Goal: Information Seeking & Learning: Check status

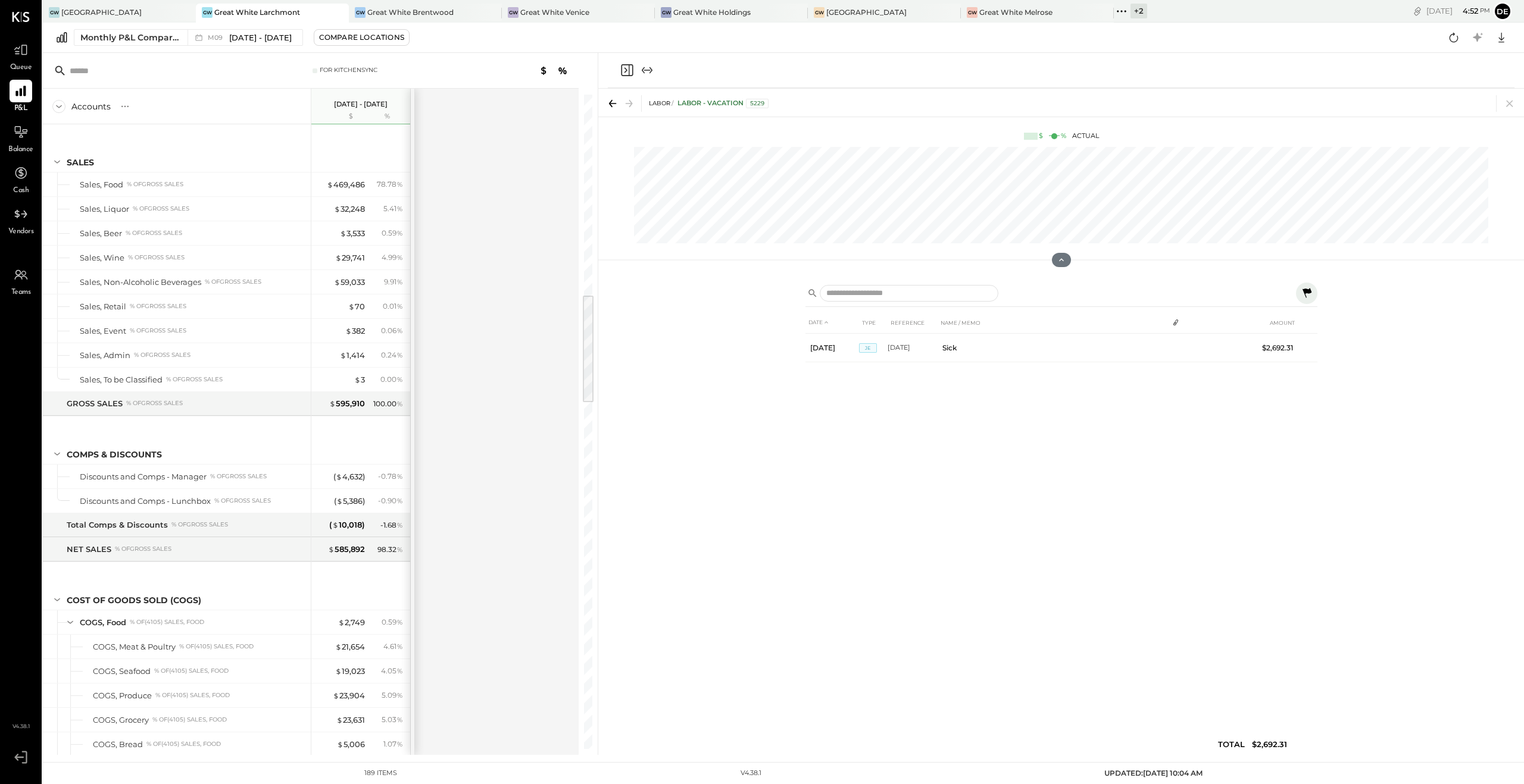
scroll to position [1193, 0]
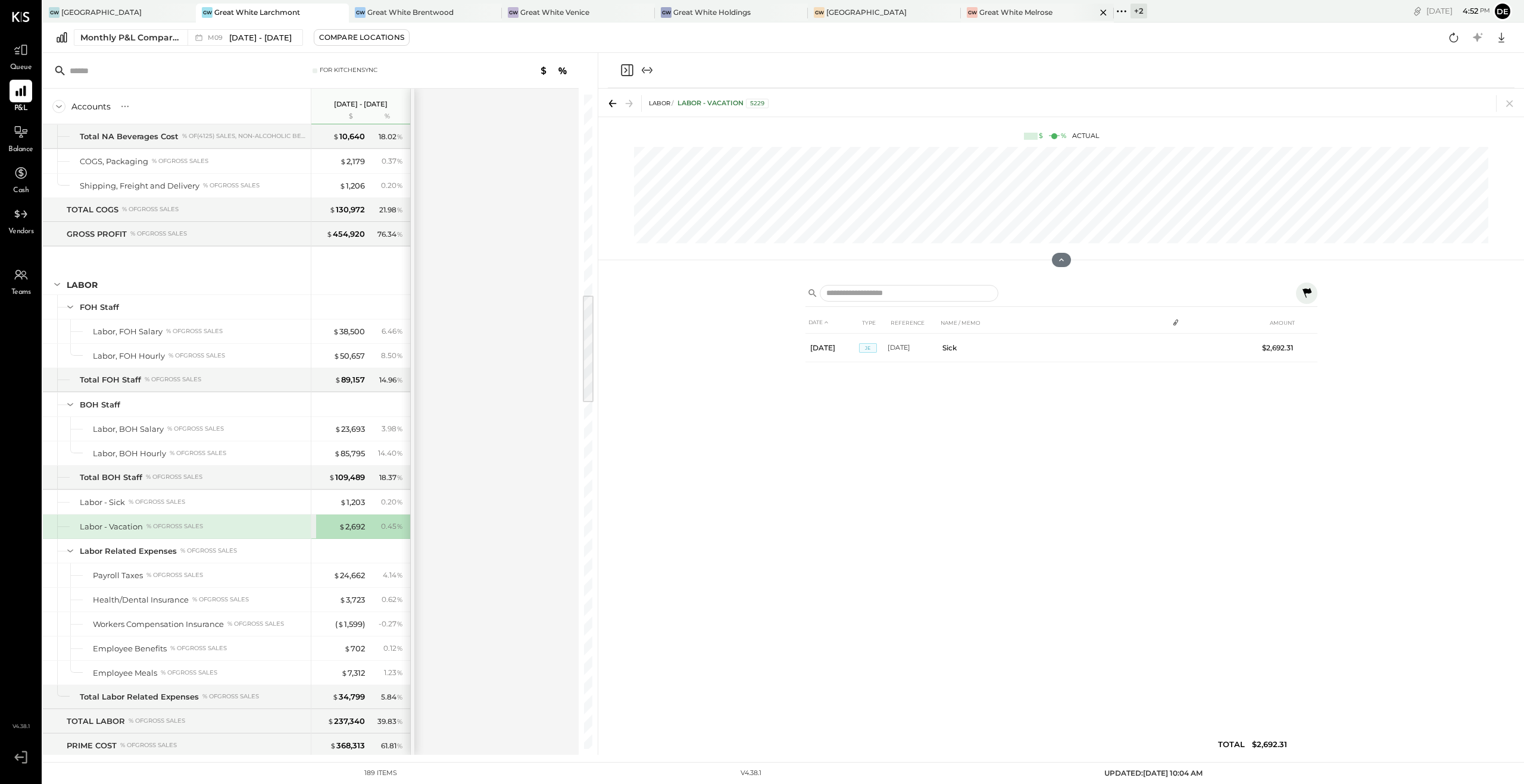
click at [1003, 11] on div "Great White Melrose" at bounding box center [1016, 12] width 73 height 10
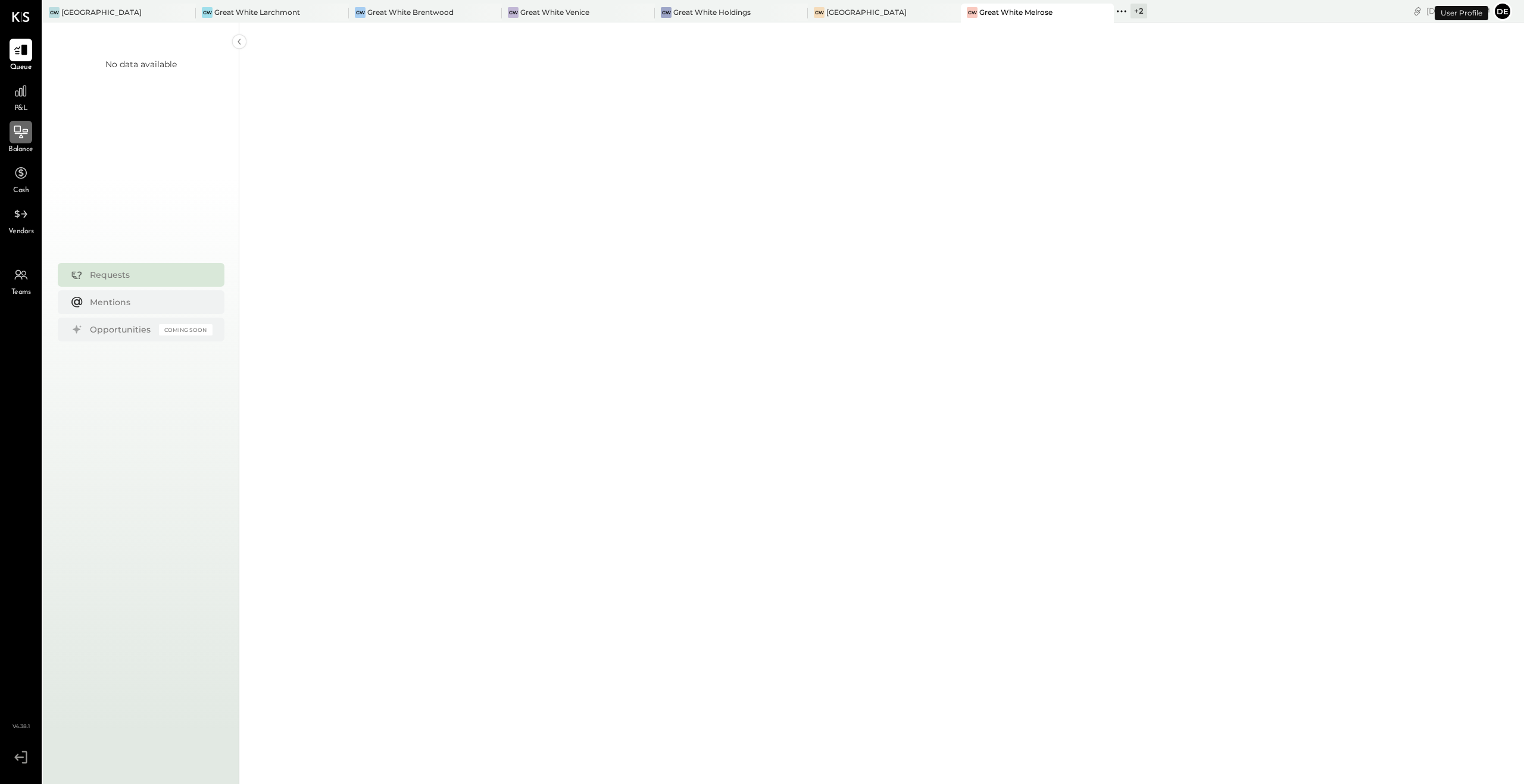
click at [25, 130] on icon at bounding box center [21, 132] width 14 height 12
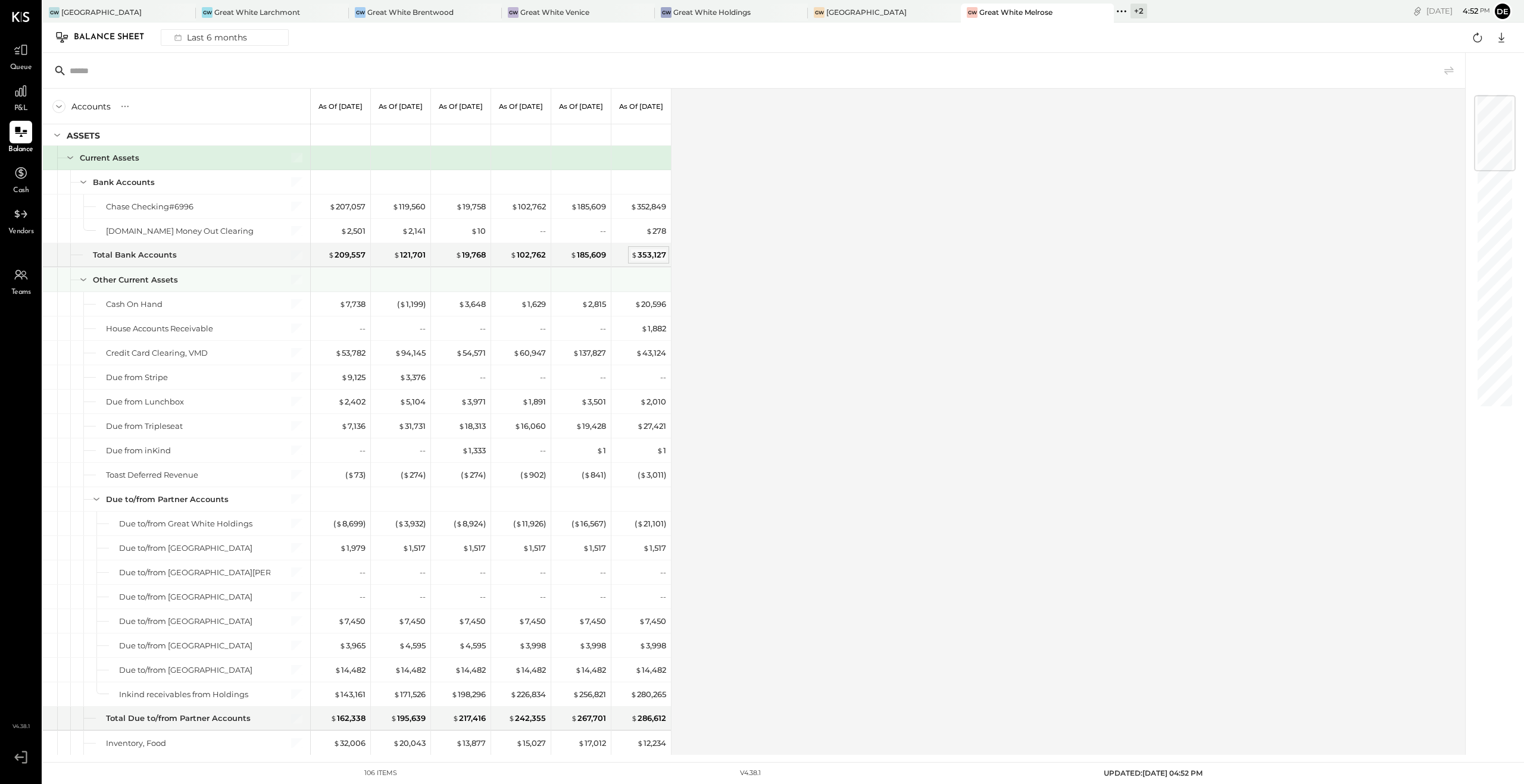
scroll to position [29, 0]
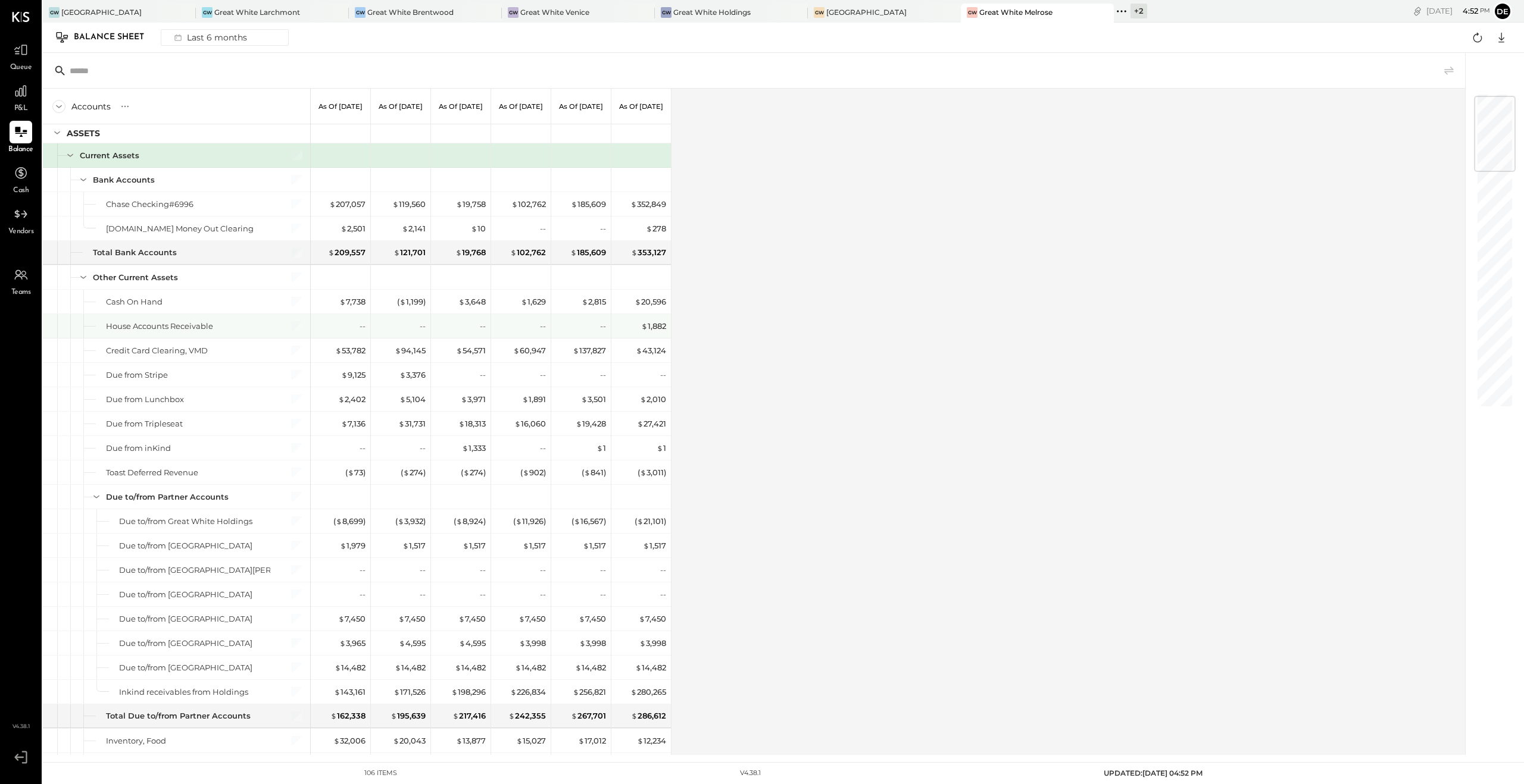
click at [666, 324] on div "$ 1,882" at bounding box center [641, 326] width 59 height 24
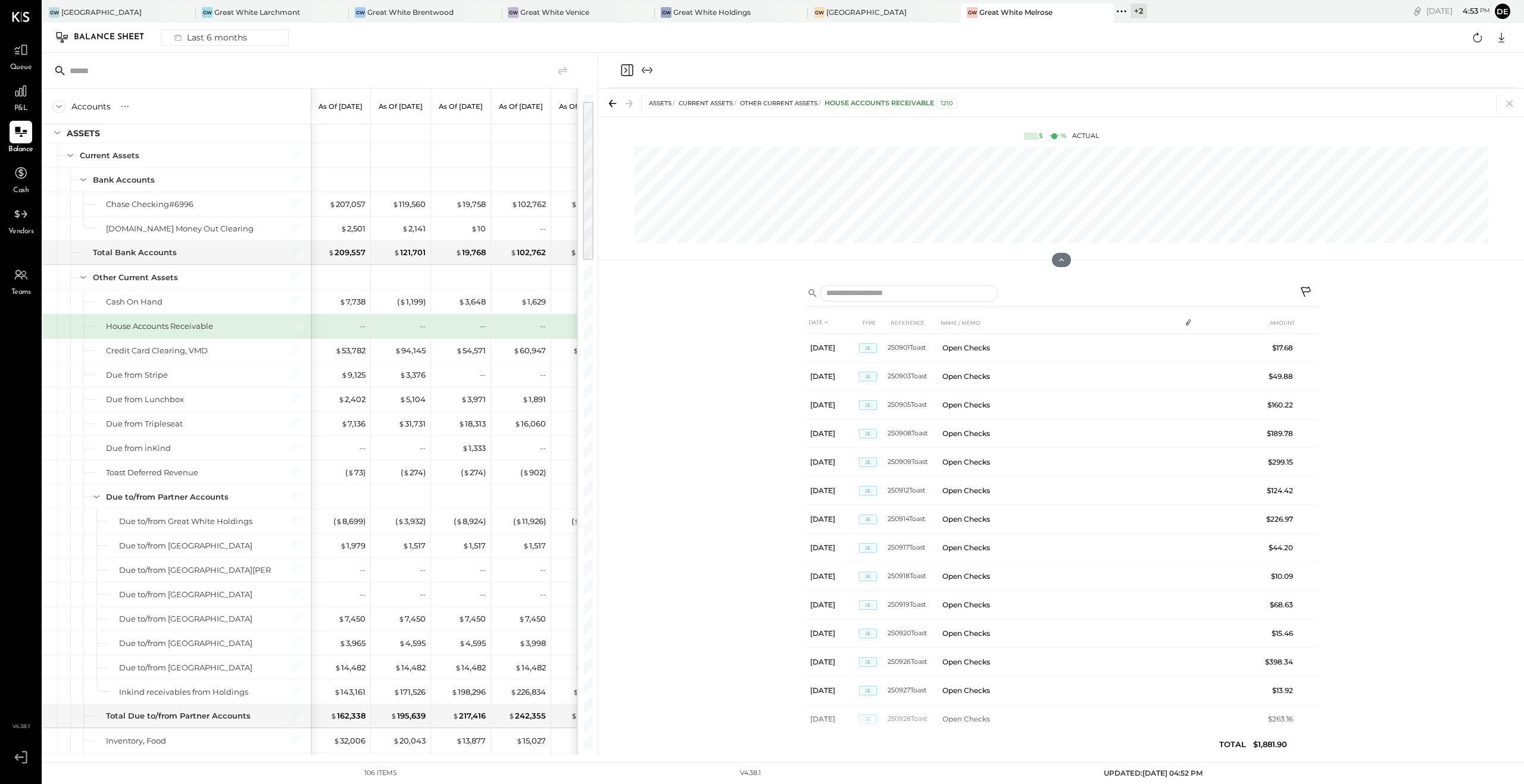
click at [1301, 291] on icon at bounding box center [1306, 294] width 15 height 15
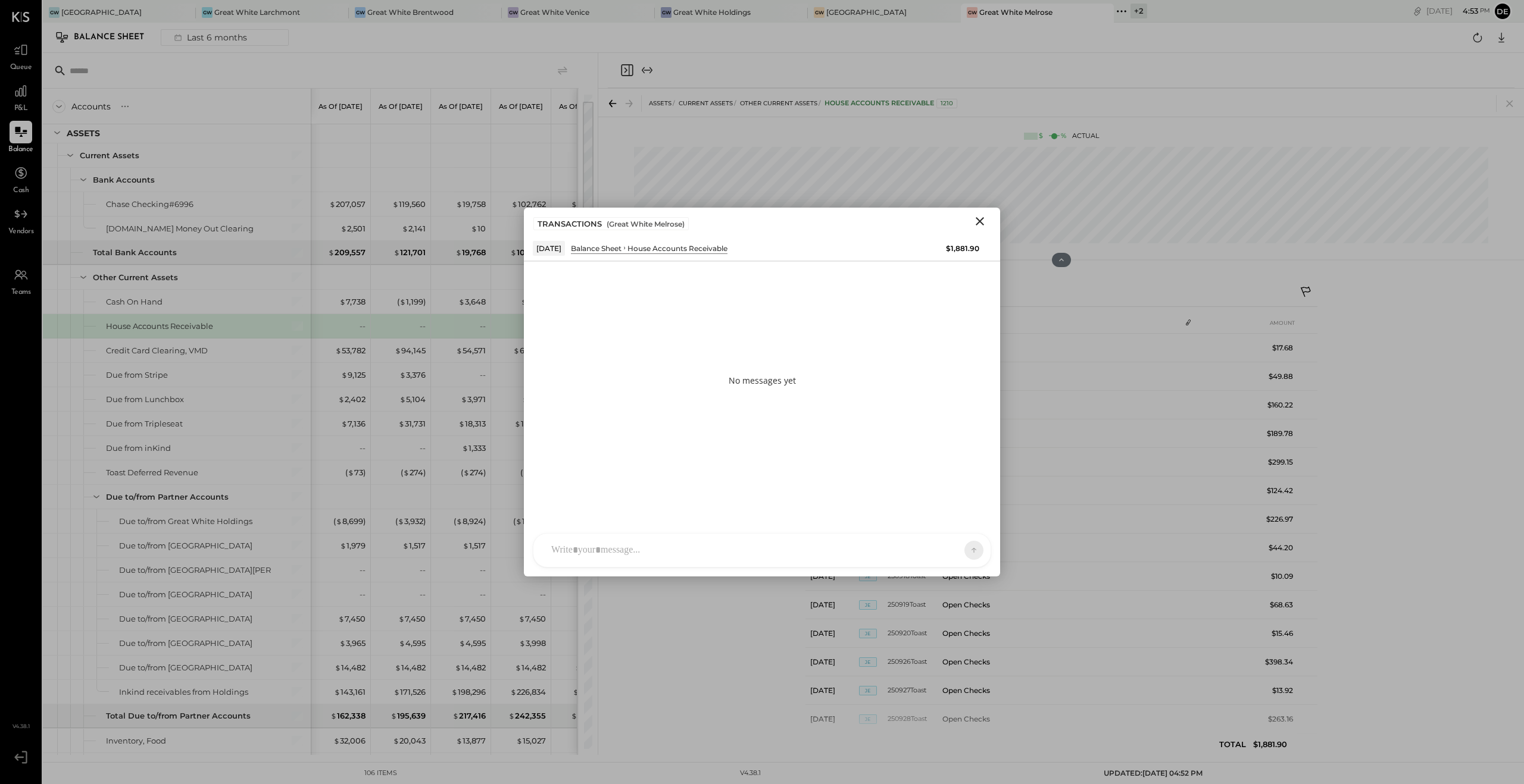
click at [605, 542] on div at bounding box center [751, 550] width 412 height 26
click at [946, 548] on icon at bounding box center [951, 550] width 12 height 12
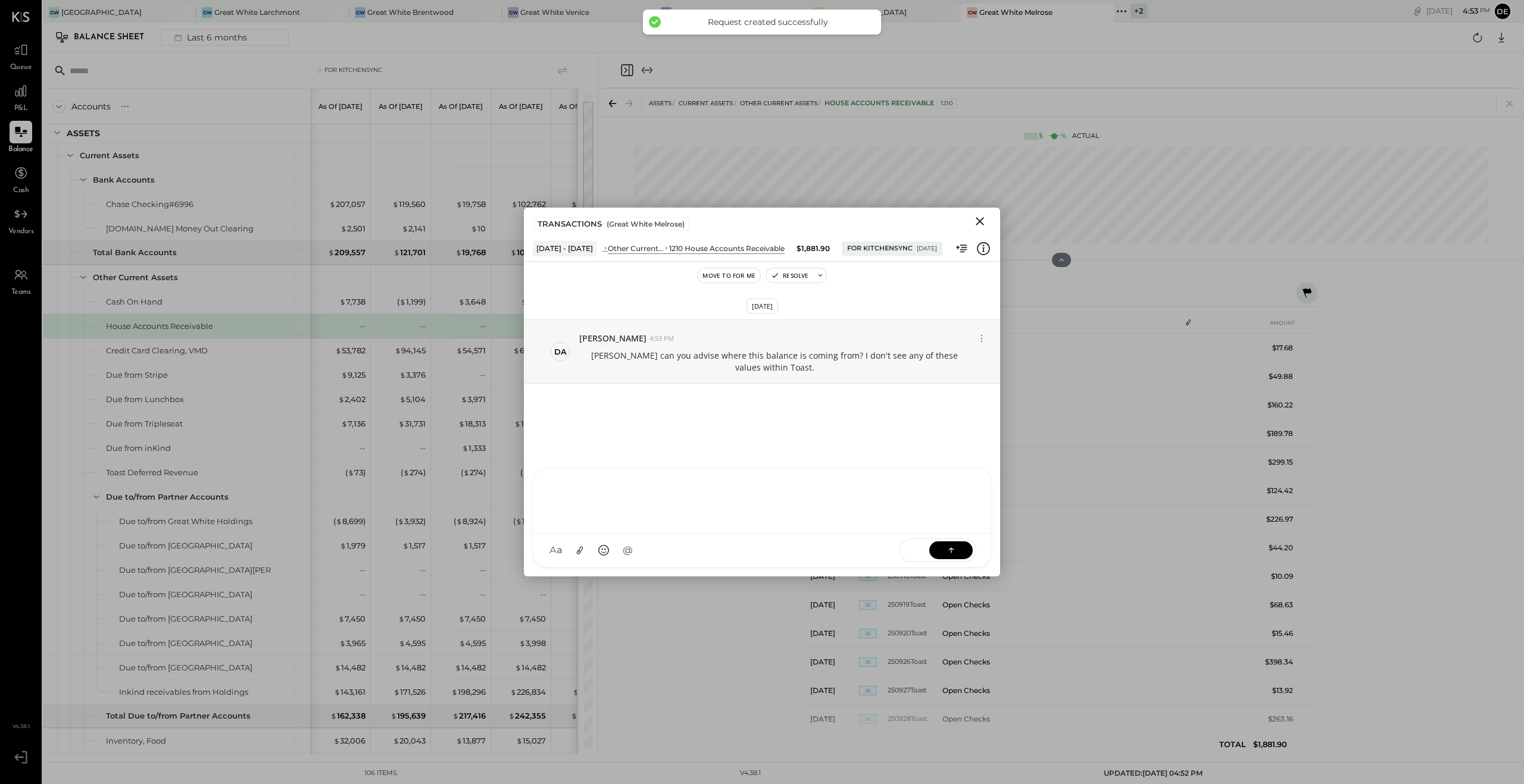
click at [986, 224] on icon "Close" at bounding box center [980, 222] width 15 height 15
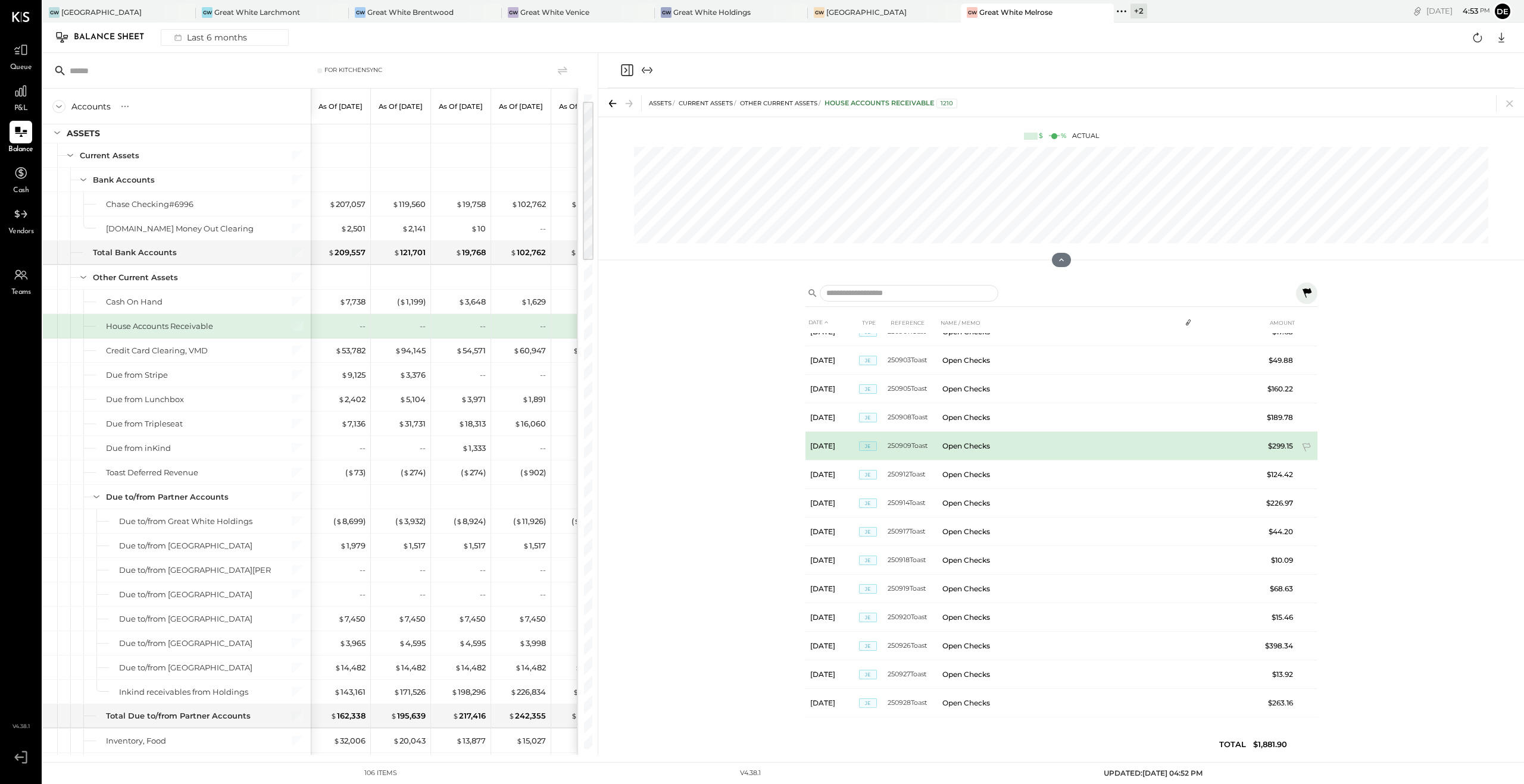
scroll to position [20, 0]
